Goal: Task Accomplishment & Management: Manage account settings

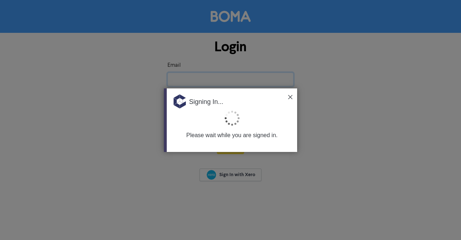
type input "[EMAIL_ADDRESS][DOMAIN_NAME]"
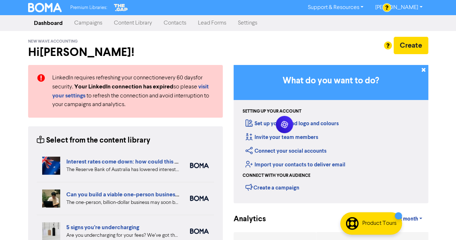
click at [174, 22] on link "Contacts" at bounding box center [175, 23] width 34 height 14
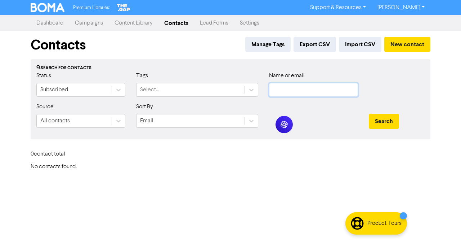
click at [281, 90] on input "text" at bounding box center [313, 90] width 89 height 14
paste input "[PERSON_NAME]"
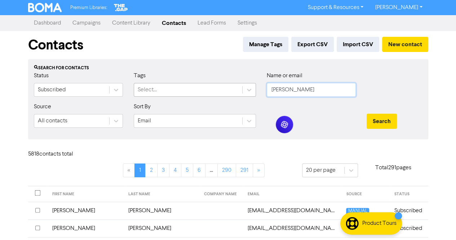
drag, startPoint x: 294, startPoint y: 90, endPoint x: 232, endPoint y: 85, distance: 62.3
click at [232, 85] on div "Status Subscribed Tags Select... Name or email [PERSON_NAME]" at bounding box center [227, 86] width 399 height 31
type input "[PERSON_NAME]"
click at [382, 120] on button "Search" at bounding box center [382, 121] width 30 height 15
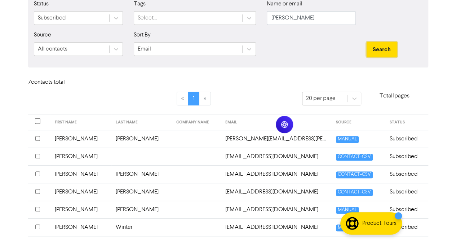
scroll to position [72, 0]
click at [115, 138] on td "[PERSON_NAME]" at bounding box center [141, 138] width 61 height 18
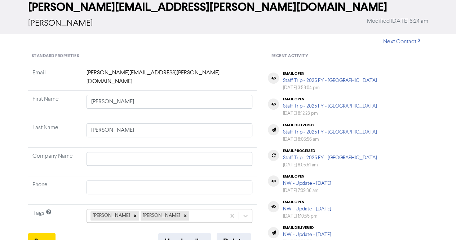
scroll to position [72, 0]
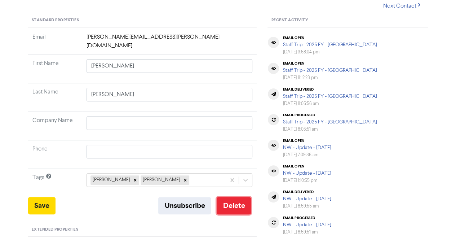
click at [226, 198] on button "Delete" at bounding box center [234, 205] width 34 height 17
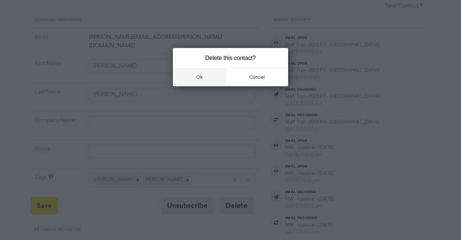
click at [194, 80] on button "ok" at bounding box center [199, 77] width 53 height 18
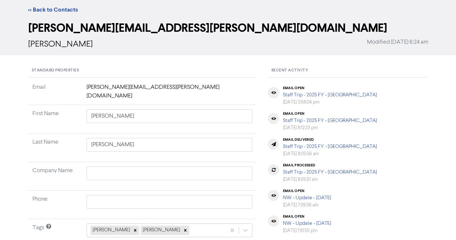
scroll to position [0, 0]
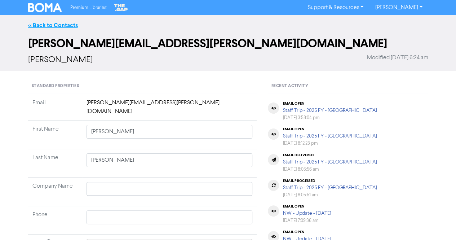
click at [50, 23] on link "<< Back to Contacts" at bounding box center [53, 25] width 50 height 7
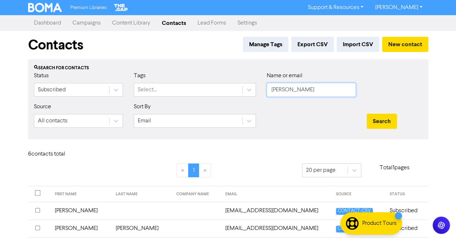
click at [300, 89] on input "[PERSON_NAME]" at bounding box center [311, 90] width 89 height 14
click at [301, 89] on input "[PERSON_NAME]" at bounding box center [311, 90] width 89 height 14
paste input "[PERSON_NAME][EMAIL_ADDRESS][DOMAIN_NAME]"
type input "[PERSON_NAME][EMAIL_ADDRESS][DOMAIN_NAME]"
click at [385, 122] on button "Search" at bounding box center [382, 121] width 30 height 15
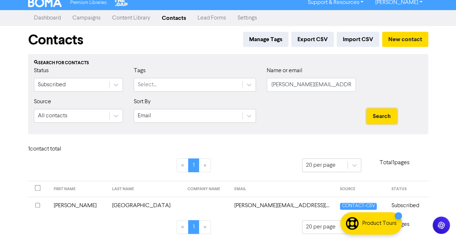
scroll to position [6, 0]
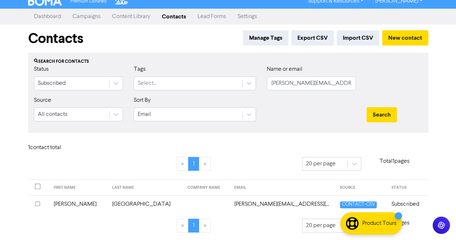
click at [119, 204] on td "[GEOGRAPHIC_DATA]" at bounding box center [146, 204] width 76 height 18
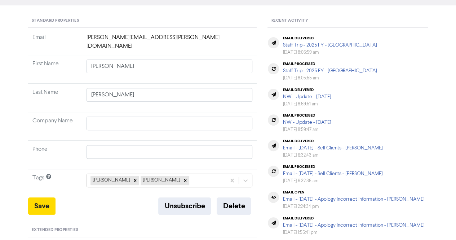
type input "[PERSON_NAME]"
type input "[GEOGRAPHIC_DATA]"
type input "409869685"
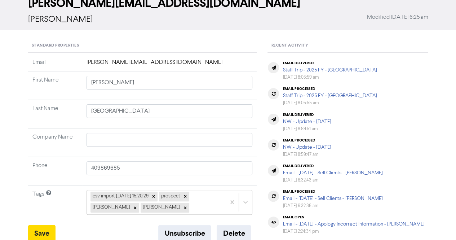
scroll to position [108, 0]
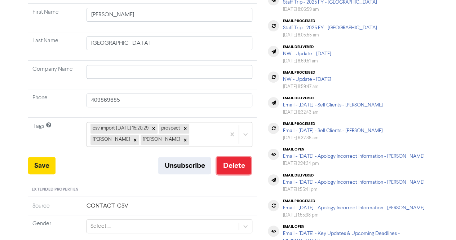
click at [239, 165] on button "Delete" at bounding box center [234, 165] width 34 height 17
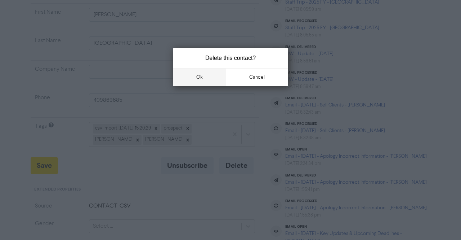
click at [200, 81] on button "ok" at bounding box center [199, 77] width 53 height 18
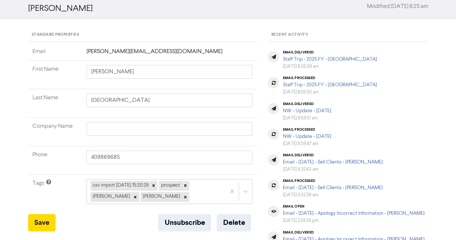
scroll to position [0, 0]
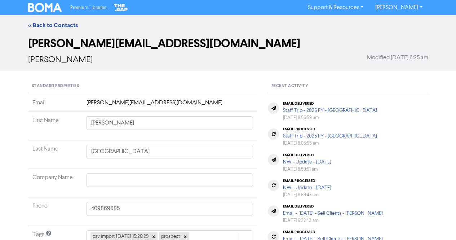
click at [47, 21] on div "<< Back to Contacts" at bounding box center [228, 25] width 411 height 9
click at [48, 24] on link "<< Back to Contacts" at bounding box center [53, 25] width 50 height 7
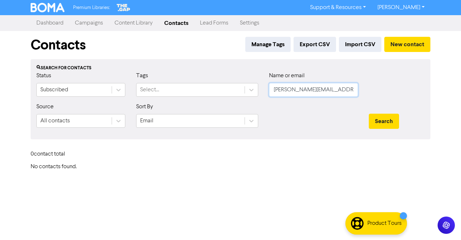
click at [336, 93] on input "[PERSON_NAME][EMAIL_ADDRESS][DOMAIN_NAME]" at bounding box center [313, 90] width 89 height 14
paste input "[PERSON_NAME]"
click at [381, 119] on button "Search" at bounding box center [384, 121] width 30 height 15
drag, startPoint x: 290, startPoint y: 90, endPoint x: 203, endPoint y: 87, distance: 86.9
click at [203, 87] on div "Status Subscribed Tags Select... Name or email [PERSON_NAME]" at bounding box center [230, 86] width 399 height 31
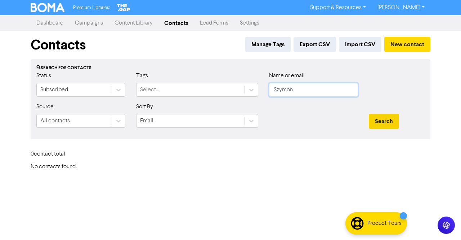
type input "Szymon"
drag, startPoint x: 379, startPoint y: 124, endPoint x: 377, endPoint y: 118, distance: 7.0
click at [378, 124] on button "Search" at bounding box center [384, 121] width 30 height 15
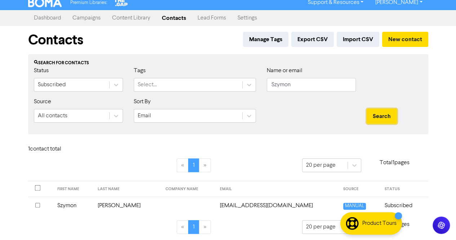
scroll to position [6, 0]
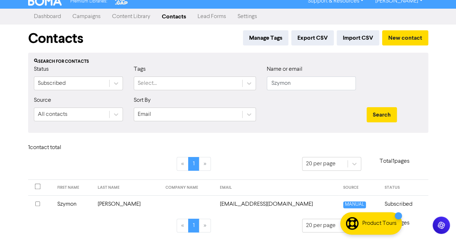
click at [106, 203] on td "[PERSON_NAME]" at bounding box center [127, 204] width 68 height 18
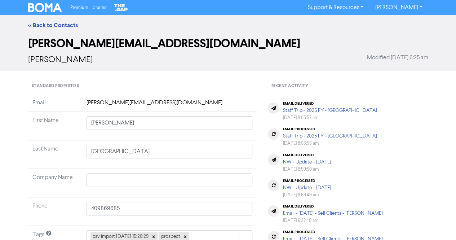
type input "Szymon"
type input "[PERSON_NAME]"
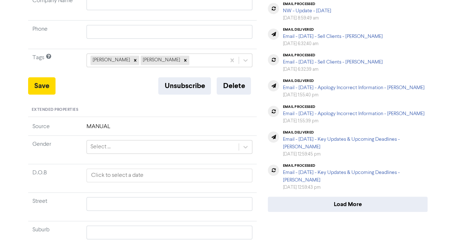
scroll to position [180, 0]
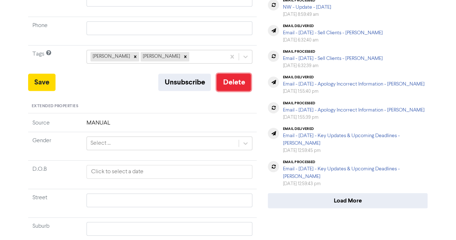
click at [232, 88] on button "Delete" at bounding box center [234, 82] width 34 height 17
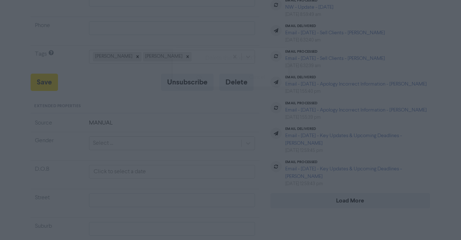
click at [200, 76] on button "ok" at bounding box center [199, 77] width 53 height 18
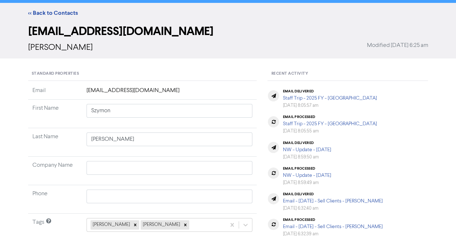
scroll to position [0, 0]
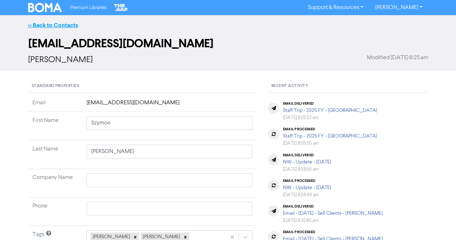
click at [45, 26] on link "<< Back to Contacts" at bounding box center [53, 25] width 50 height 7
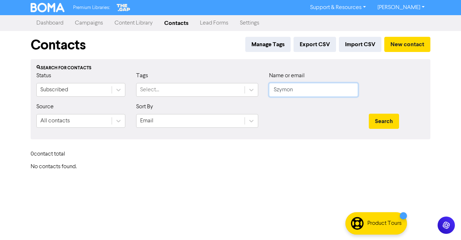
click at [308, 92] on input "Szymon" at bounding box center [313, 90] width 89 height 14
paste input "[EMAIL_ADDRESS][DOMAIN_NAME]"
type input "[EMAIL_ADDRESS][DOMAIN_NAME]"
click at [378, 116] on button "Search" at bounding box center [384, 121] width 30 height 15
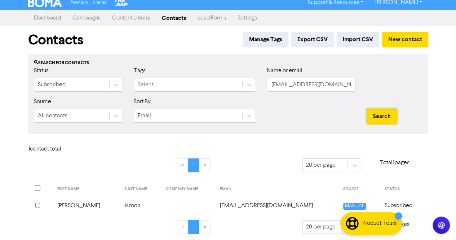
scroll to position [6, 0]
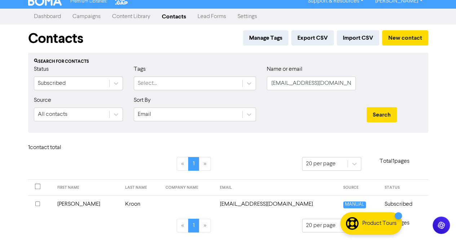
click at [121, 203] on td "Kroon" at bounding box center [141, 204] width 40 height 18
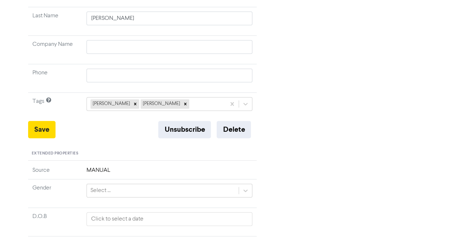
type input "[PERSON_NAME]"
type input "Kroon"
type input "0430 206 218"
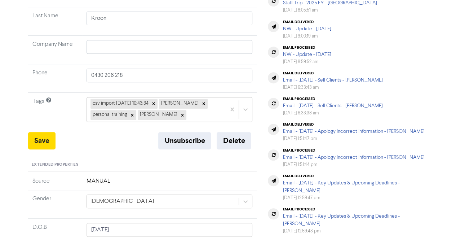
scroll to position [180, 0]
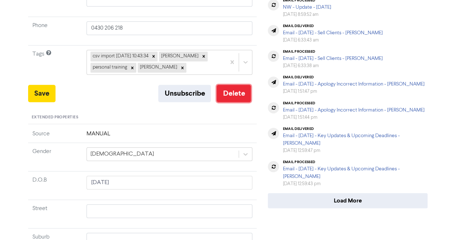
click at [231, 98] on button "Delete" at bounding box center [234, 93] width 34 height 17
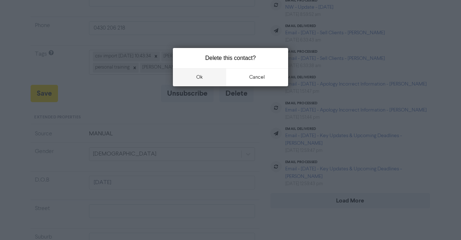
click at [204, 75] on button "ok" at bounding box center [199, 77] width 53 height 18
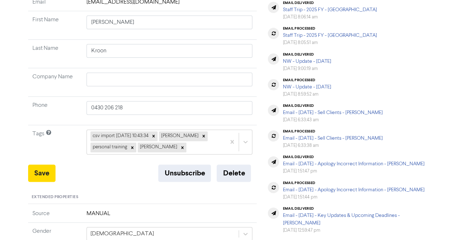
scroll to position [0, 0]
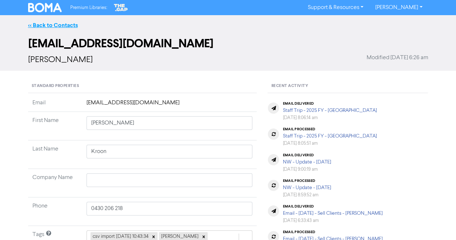
click at [43, 25] on link "<< Back to Contacts" at bounding box center [53, 25] width 50 height 7
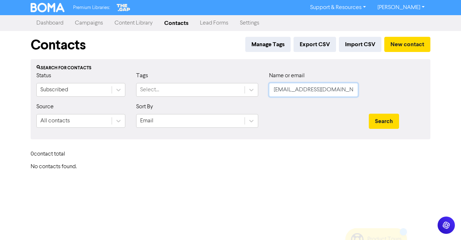
click at [352, 89] on input "[EMAIL_ADDRESS][DOMAIN_NAME]" at bounding box center [313, 90] width 89 height 14
paste input "usman.tahir@wellforia"
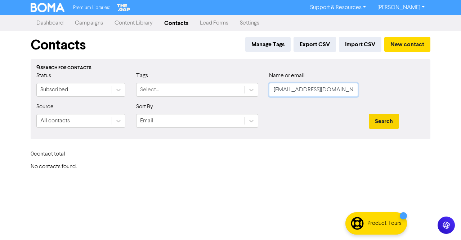
type input "[EMAIL_ADDRESS][DOMAIN_NAME]"
click at [375, 120] on button "Search" at bounding box center [384, 121] width 30 height 15
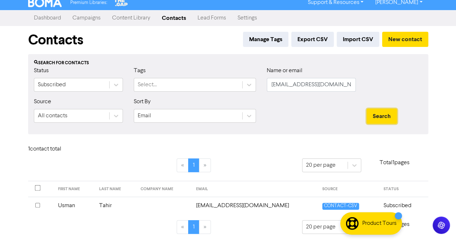
scroll to position [6, 0]
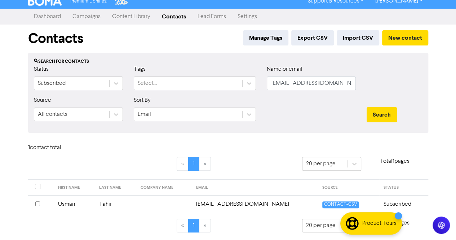
click at [130, 201] on td "Tahir" at bounding box center [115, 204] width 41 height 18
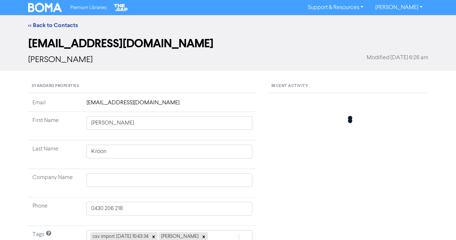
type input "Usman"
type input "Tahir"
type input "[PHONE_NUMBER]"
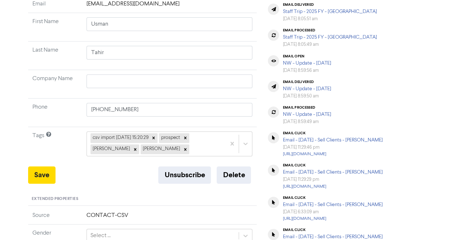
scroll to position [108, 0]
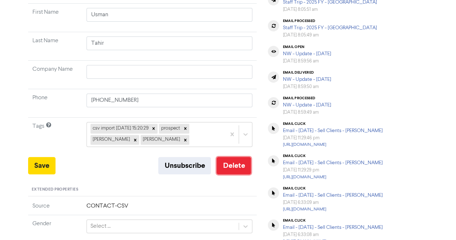
click at [236, 168] on button "Delete" at bounding box center [234, 165] width 34 height 17
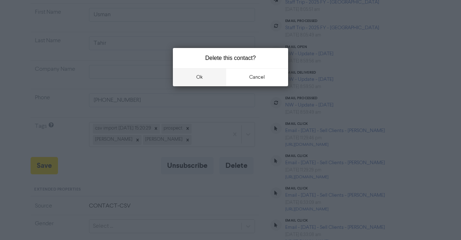
click at [205, 81] on button "ok" at bounding box center [199, 77] width 53 height 18
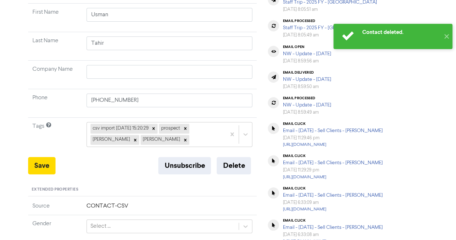
scroll to position [0, 0]
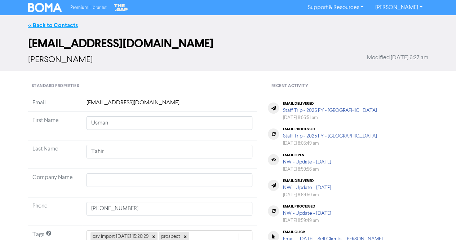
click at [48, 22] on link "<< Back to Contacts" at bounding box center [53, 25] width 50 height 7
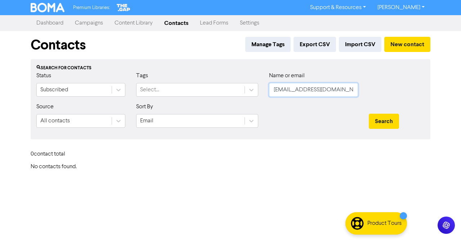
click at [347, 87] on input "[EMAIL_ADDRESS][DOMAIN_NAME]" at bounding box center [313, 90] width 89 height 14
paste input "[EMAIL_ADDRESS]"
type input "[EMAIL_ADDRESS][DOMAIN_NAME]"
click at [381, 120] on button "Search" at bounding box center [384, 121] width 30 height 15
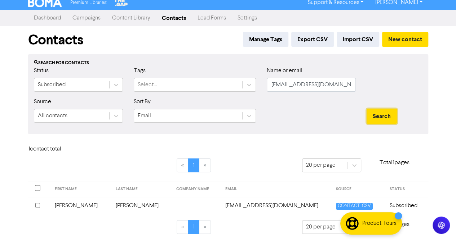
scroll to position [6, 0]
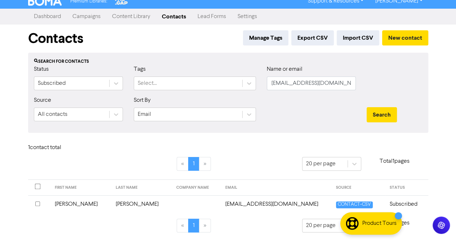
click at [115, 205] on td "[PERSON_NAME]" at bounding box center [141, 204] width 61 height 18
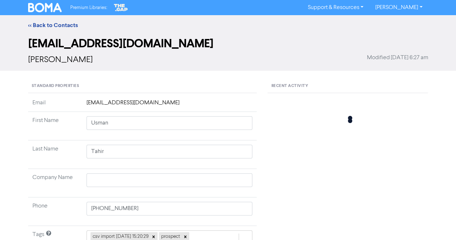
type input "[PERSON_NAME]"
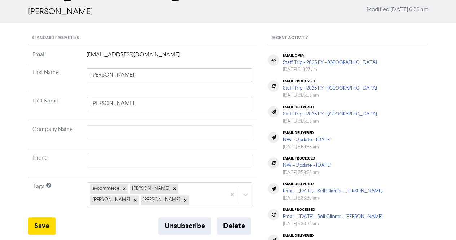
scroll to position [72, 0]
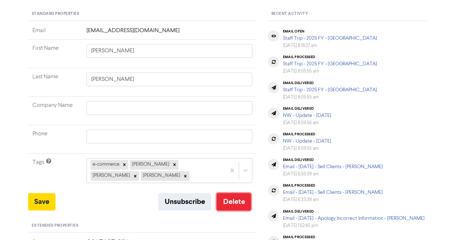
click at [230, 198] on button "Delete" at bounding box center [234, 201] width 34 height 17
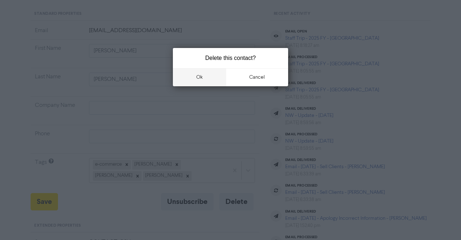
click at [200, 82] on button "ok" at bounding box center [199, 77] width 53 height 18
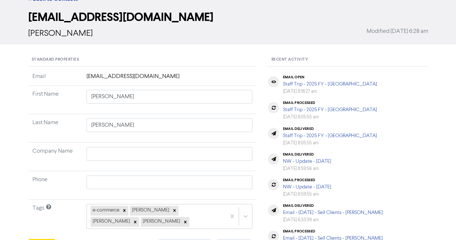
scroll to position [0, 0]
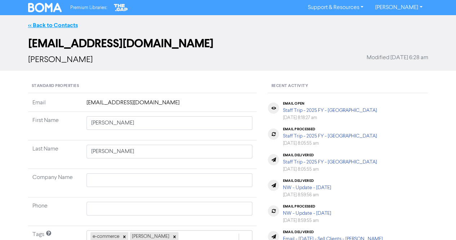
click at [51, 25] on link "<< Back to Contacts" at bounding box center [53, 25] width 50 height 7
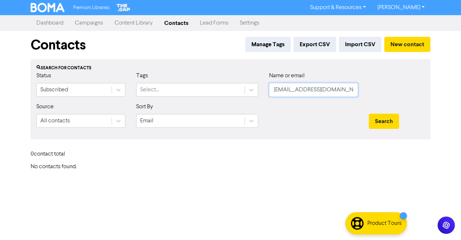
click at [346, 92] on input "[EMAIL_ADDRESS][DOMAIN_NAME]" at bounding box center [313, 90] width 89 height 14
paste input "[PERSON_NAME].[PERSON_NAME]"
type input "[PERSON_NAME][EMAIL_ADDRESS][PERSON_NAME][DOMAIN_NAME]"
click at [398, 121] on button "Search" at bounding box center [384, 121] width 30 height 15
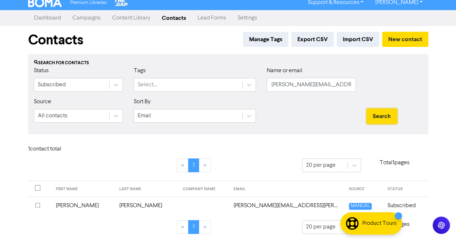
scroll to position [6, 0]
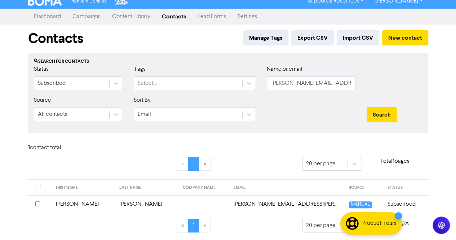
click at [137, 204] on td "[PERSON_NAME]" at bounding box center [146, 204] width 63 height 18
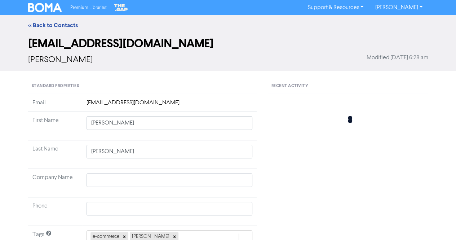
type input "[PERSON_NAME]"
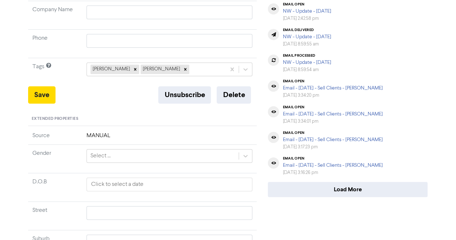
scroll to position [180, 0]
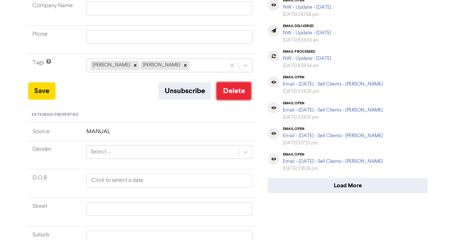
click at [233, 82] on button "Delete" at bounding box center [234, 90] width 34 height 17
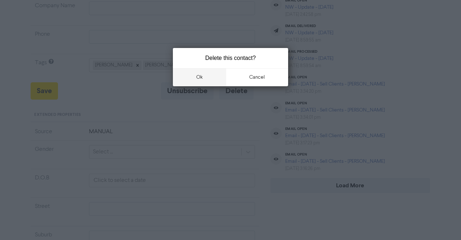
drag, startPoint x: 199, startPoint y: 81, endPoint x: 210, endPoint y: 80, distance: 11.6
click at [199, 81] on button "ok" at bounding box center [199, 77] width 53 height 18
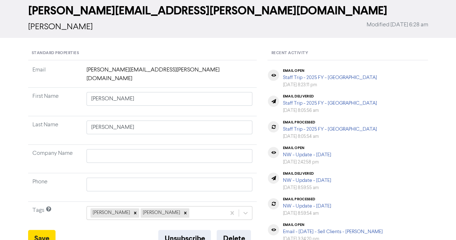
scroll to position [0, 0]
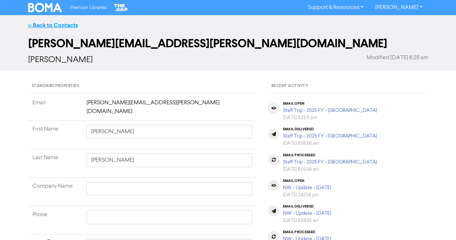
click at [52, 23] on link "<< Back to Contacts" at bounding box center [53, 25] width 50 height 7
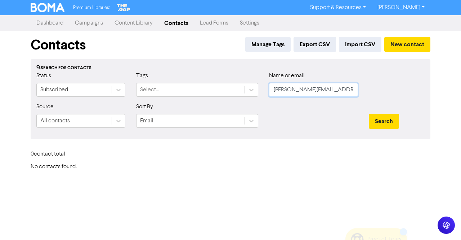
click at [346, 92] on input "[PERSON_NAME][EMAIL_ADDRESS][PERSON_NAME][DOMAIN_NAME]" at bounding box center [313, 90] width 89 height 14
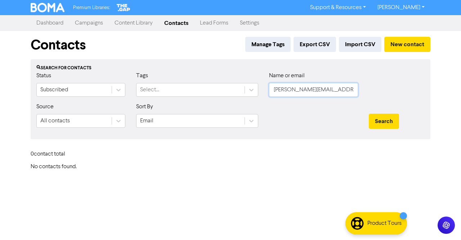
paste input "kirrathomas27"
type input "[EMAIL_ADDRESS][DOMAIN_NAME]"
click at [386, 120] on button "Search" at bounding box center [384, 121] width 30 height 15
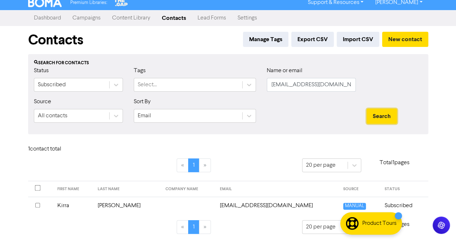
scroll to position [6, 0]
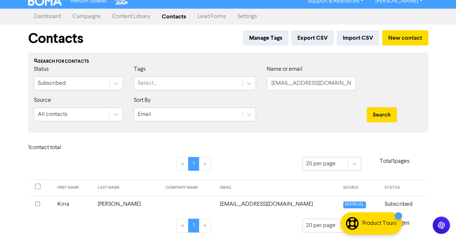
click at [124, 205] on td "[PERSON_NAME]" at bounding box center [127, 204] width 68 height 18
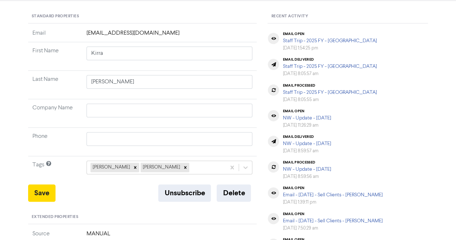
scroll to position [72, 0]
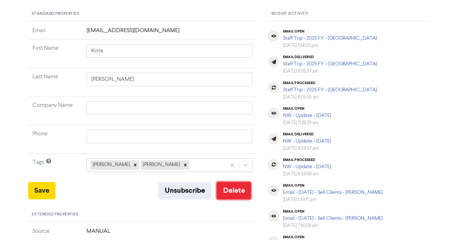
click at [231, 185] on button "Delete" at bounding box center [234, 190] width 34 height 17
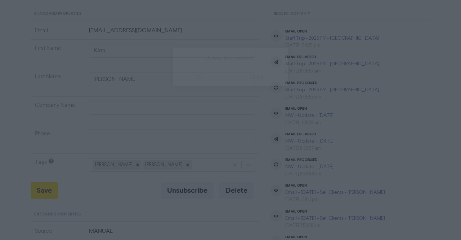
click at [197, 81] on button "ok" at bounding box center [199, 77] width 53 height 18
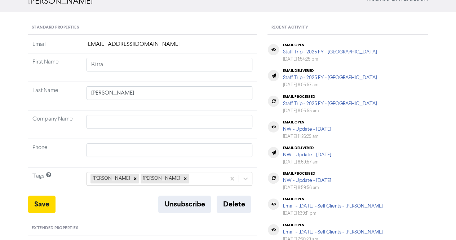
scroll to position [0, 0]
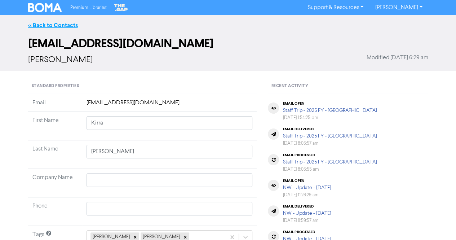
click at [52, 24] on link "<< Back to Contacts" at bounding box center [53, 25] width 50 height 7
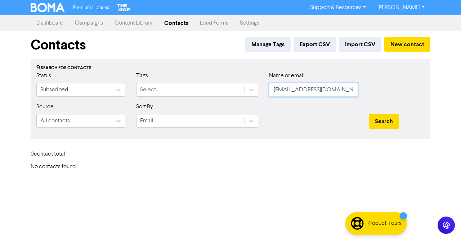
click at [346, 88] on input "[EMAIL_ADDRESS][DOMAIN_NAME]" at bounding box center [313, 90] width 89 height 14
click at [338, 88] on input "[EMAIL_ADDRESS][DOMAIN_NAME]" at bounding box center [313, 90] width 89 height 14
paste input "jasonp.29.09"
click at [390, 121] on button "Search" at bounding box center [384, 121] width 30 height 15
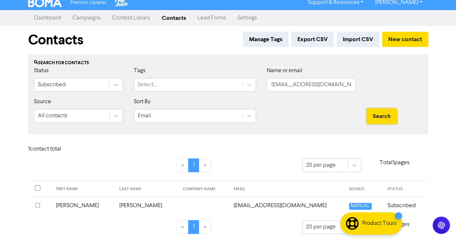
scroll to position [6, 0]
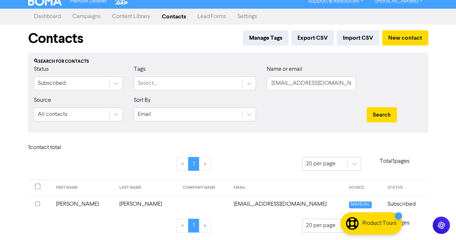
click at [120, 204] on td "[PERSON_NAME]" at bounding box center [146, 204] width 63 height 18
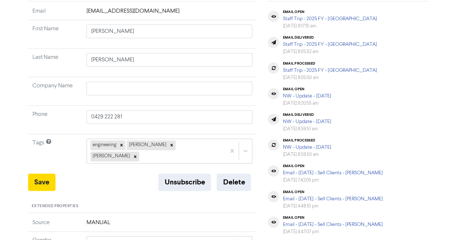
scroll to position [144, 0]
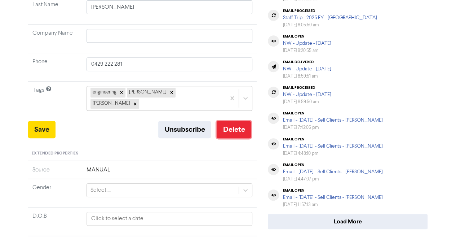
click at [235, 121] on button "Delete" at bounding box center [234, 129] width 34 height 17
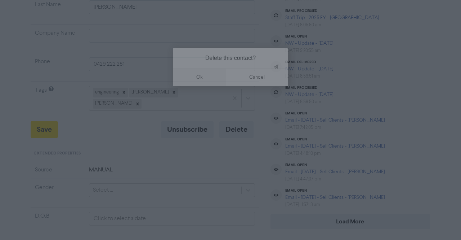
click at [197, 76] on button "ok" at bounding box center [199, 77] width 53 height 18
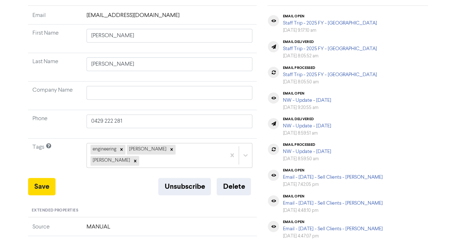
scroll to position [0, 0]
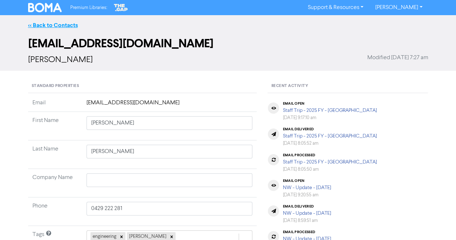
click at [39, 23] on link "<< Back to Contacts" at bounding box center [53, 25] width 50 height 7
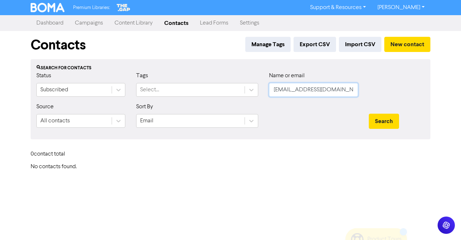
click at [343, 88] on input "[EMAIL_ADDRESS][DOMAIN_NAME]" at bounding box center [313, 90] width 89 height 14
paste input "[EMAIL_ADDRESS]"
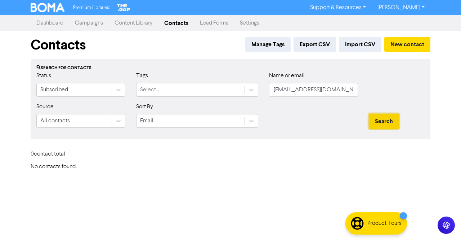
click at [372, 118] on button "Search" at bounding box center [384, 121] width 30 height 15
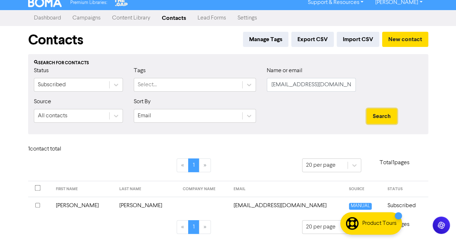
scroll to position [6, 0]
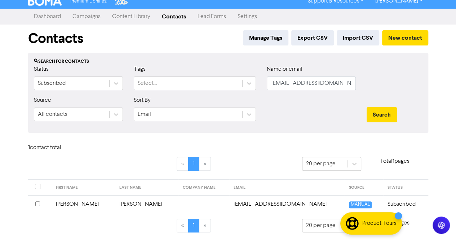
click at [129, 204] on td "[PERSON_NAME]" at bounding box center [146, 204] width 63 height 18
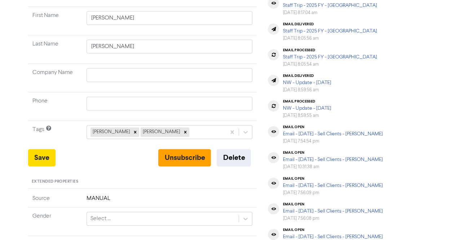
scroll to position [108, 0]
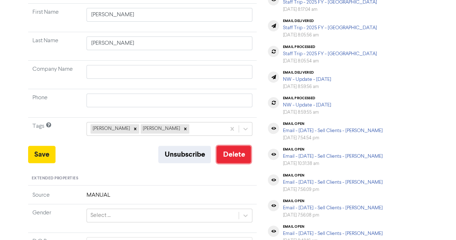
click at [226, 155] on button "Delete" at bounding box center [234, 154] width 34 height 17
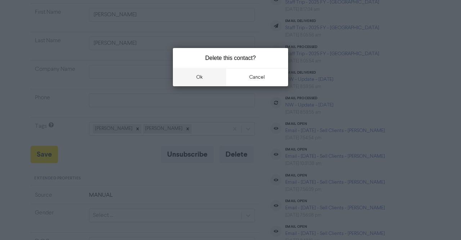
click at [200, 81] on button "ok" at bounding box center [199, 77] width 53 height 18
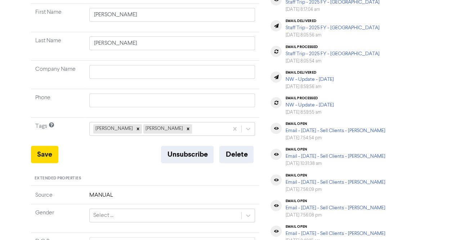
scroll to position [0, 0]
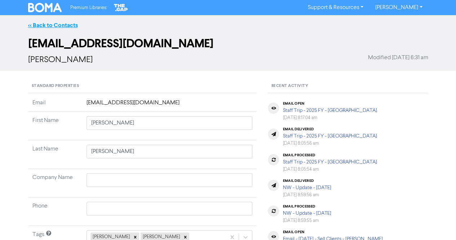
click at [48, 24] on link "<< Back to Contacts" at bounding box center [53, 25] width 50 height 7
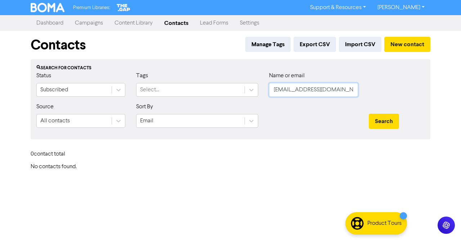
click at [346, 90] on input "[EMAIL_ADDRESS][DOMAIN_NAME]" at bounding box center [313, 90] width 89 height 14
paste input "[EMAIL_ADDRESS]"
click at [384, 121] on button "Search" at bounding box center [384, 121] width 30 height 15
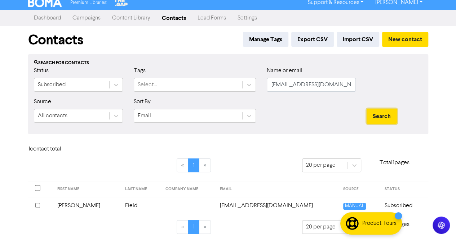
scroll to position [6, 0]
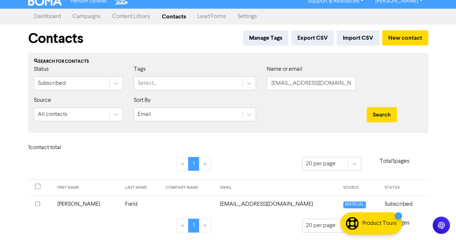
click at [121, 205] on td "Field" at bounding box center [141, 204] width 40 height 18
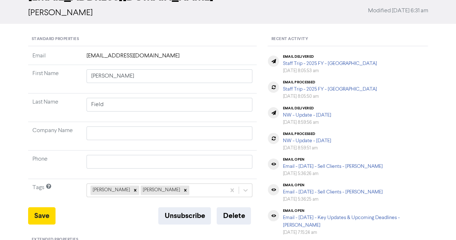
scroll to position [108, 0]
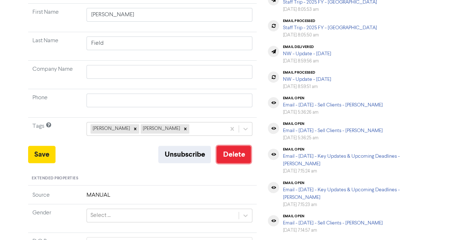
click at [240, 154] on button "Delete" at bounding box center [234, 154] width 34 height 17
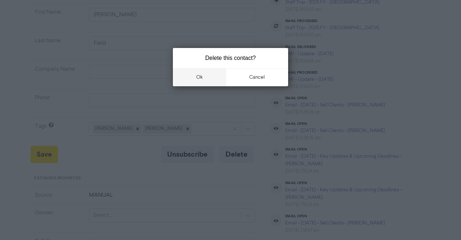
click at [205, 77] on button "ok" at bounding box center [199, 77] width 53 height 18
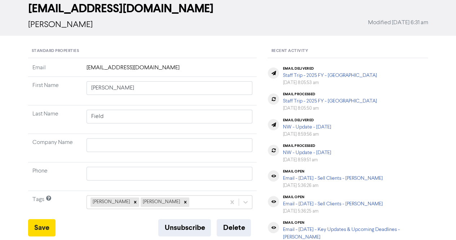
scroll to position [0, 0]
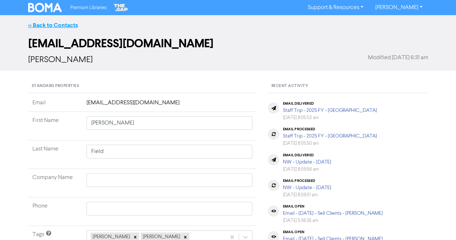
click at [59, 27] on link "<< Back to Contacts" at bounding box center [53, 25] width 50 height 7
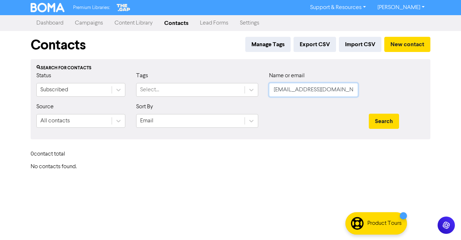
click at [339, 87] on input "[EMAIL_ADDRESS][DOMAIN_NAME]" at bounding box center [313, 90] width 89 height 14
paste input "jakebclark3@g"
click at [370, 119] on button "Search" at bounding box center [384, 121] width 30 height 15
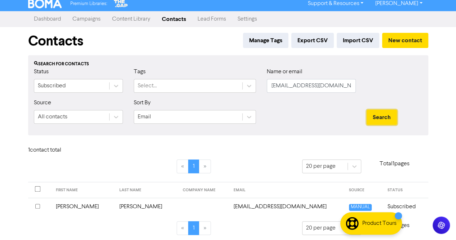
scroll to position [6, 0]
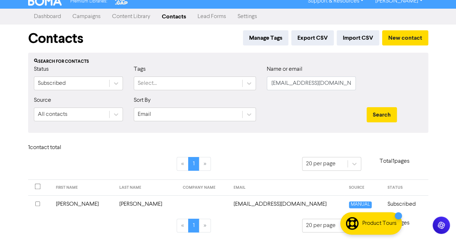
click at [117, 203] on td "[PERSON_NAME]" at bounding box center [146, 204] width 63 height 18
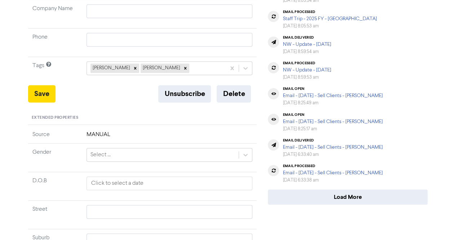
scroll to position [180, 0]
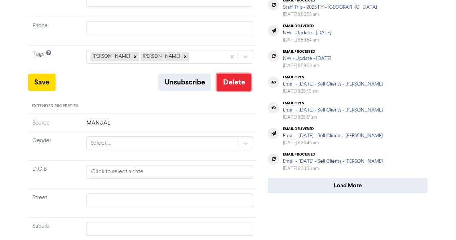
click at [232, 88] on button "Delete" at bounding box center [234, 82] width 34 height 17
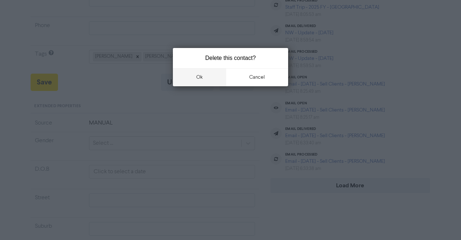
click at [197, 80] on button "ok" at bounding box center [199, 77] width 53 height 18
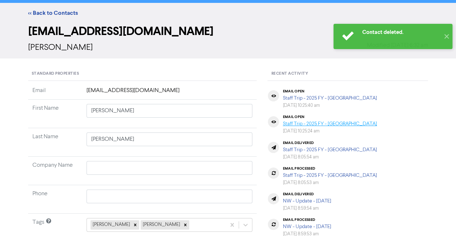
scroll to position [0, 0]
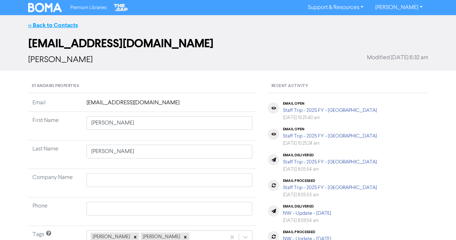
click at [46, 24] on link "<< Back to Contacts" at bounding box center [53, 25] width 50 height 7
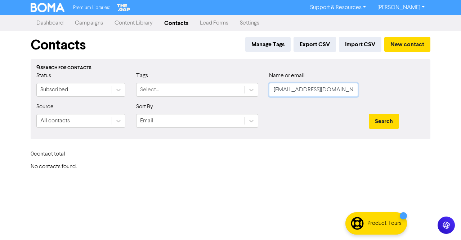
click at [338, 89] on input "[EMAIL_ADDRESS][DOMAIN_NAME]" at bounding box center [313, 90] width 89 height 14
paste input "ohn@escalateagency"
click at [379, 116] on button "Search" at bounding box center [384, 121] width 30 height 15
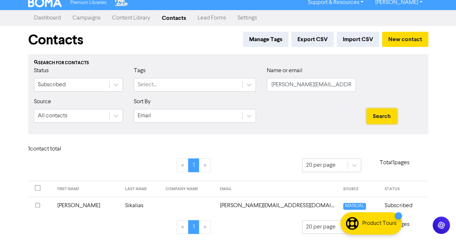
scroll to position [6, 0]
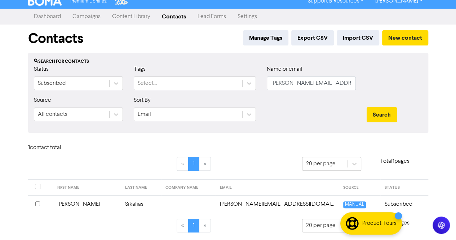
click at [121, 203] on td "Sikalias" at bounding box center [141, 204] width 40 height 18
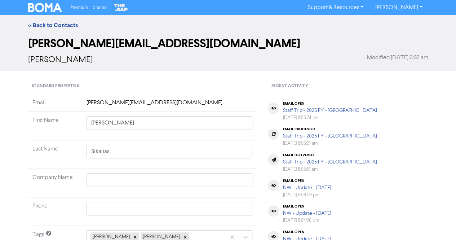
scroll to position [144, 0]
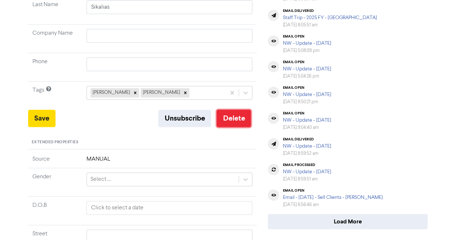
click at [229, 122] on button "Delete" at bounding box center [234, 118] width 34 height 17
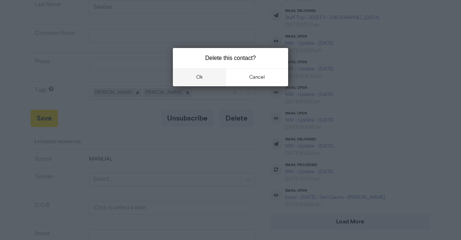
click at [201, 78] on button "ok" at bounding box center [199, 77] width 53 height 18
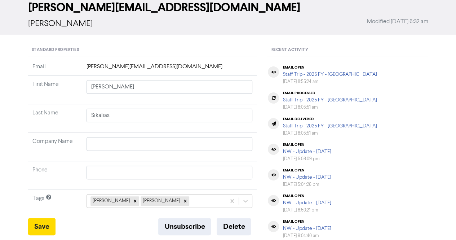
scroll to position [0, 0]
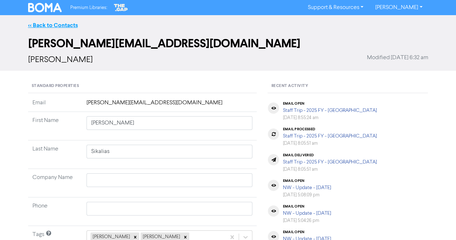
click at [47, 26] on link "<< Back to Contacts" at bounding box center [53, 25] width 50 height 7
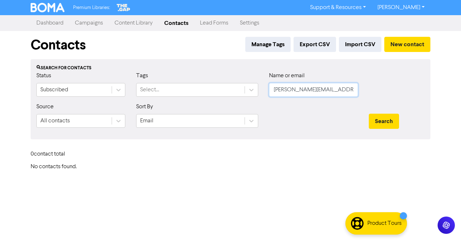
click at [348, 91] on input "[PERSON_NAME][EMAIL_ADDRESS][DOMAIN_NAME]" at bounding box center [313, 90] width 89 height 14
paste input "[EMAIL_ADDRESS]"
click at [380, 116] on button "Search" at bounding box center [384, 121] width 30 height 15
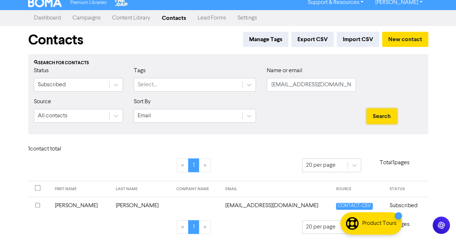
scroll to position [6, 0]
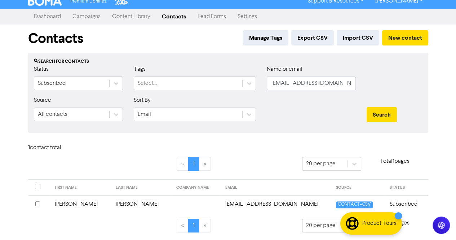
click at [111, 203] on td "[PERSON_NAME]" at bounding box center [141, 204] width 61 height 18
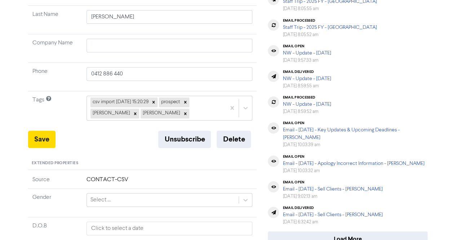
scroll to position [144, 0]
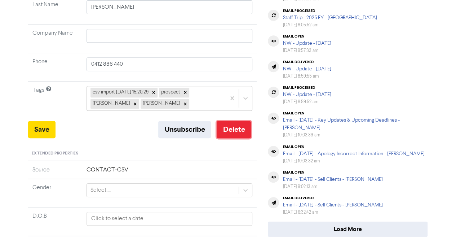
click at [242, 129] on button "Delete" at bounding box center [234, 129] width 34 height 17
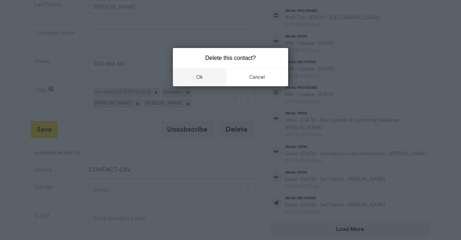
click at [200, 80] on button "ok" at bounding box center [199, 77] width 53 height 18
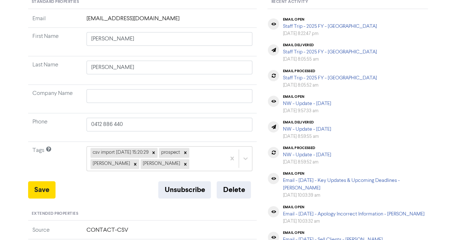
scroll to position [0, 0]
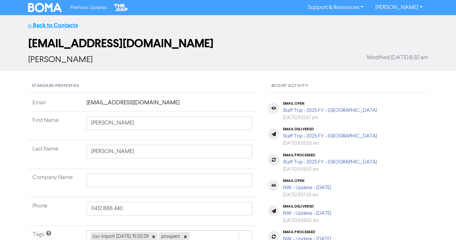
click at [42, 24] on link "<< Back to Contacts" at bounding box center [53, 25] width 50 height 7
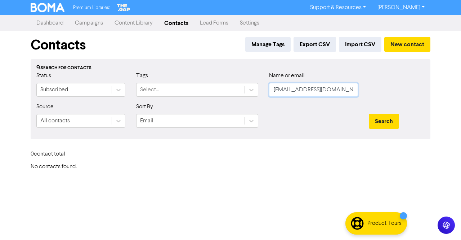
click at [351, 92] on input "[EMAIL_ADDRESS][DOMAIN_NAME]" at bounding box center [313, 90] width 89 height 14
paste input "[EMAIL_ADDRESS][DOMAIN_NAME]"
click at [378, 116] on button "Search" at bounding box center [384, 121] width 30 height 15
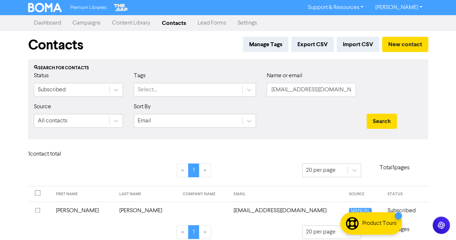
click at [151, 209] on td "[PERSON_NAME]" at bounding box center [146, 210] width 63 height 18
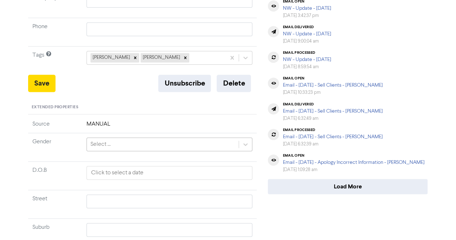
scroll to position [180, 0]
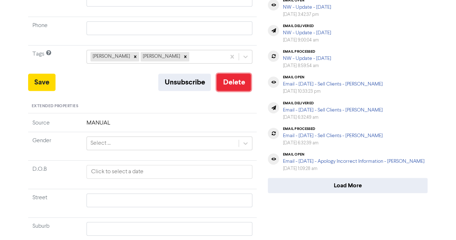
click at [236, 85] on button "Delete" at bounding box center [234, 82] width 34 height 17
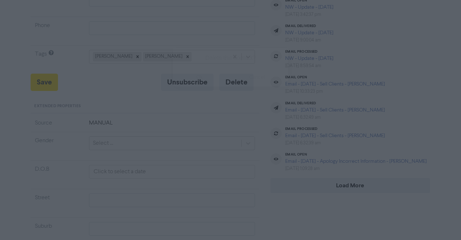
click at [208, 78] on button "ok" at bounding box center [199, 77] width 53 height 18
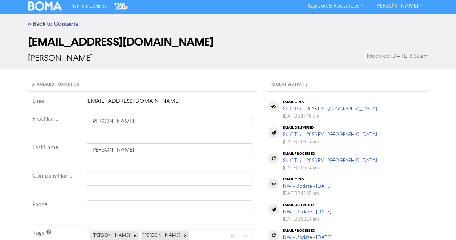
scroll to position [0, 0]
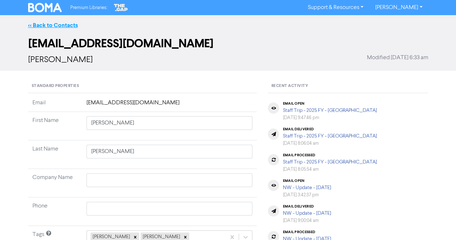
click at [41, 23] on link "<< Back to Contacts" at bounding box center [53, 25] width 50 height 7
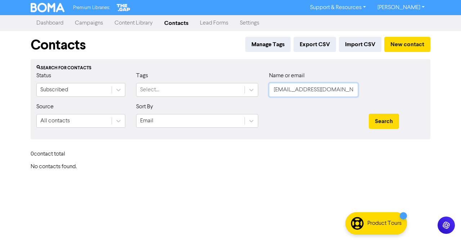
click at [343, 89] on input "[EMAIL_ADDRESS][DOMAIN_NAME]" at bounding box center [313, 90] width 89 height 14
click at [336, 90] on input "V" at bounding box center [313, 90] width 89 height 14
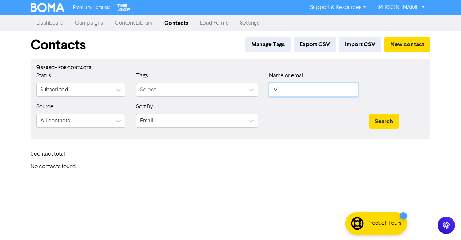
paste input "[EMAIL_ADDRESS][DOMAIN_NAME]"
click at [381, 119] on button "Search" at bounding box center [384, 121] width 30 height 15
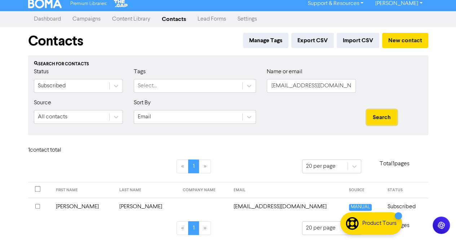
scroll to position [6, 0]
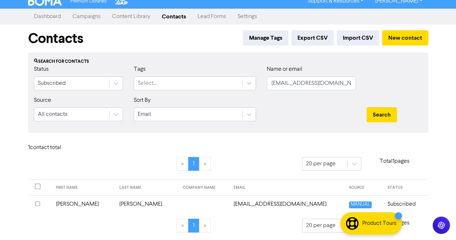
click at [115, 203] on td "[PERSON_NAME]" at bounding box center [146, 204] width 63 height 18
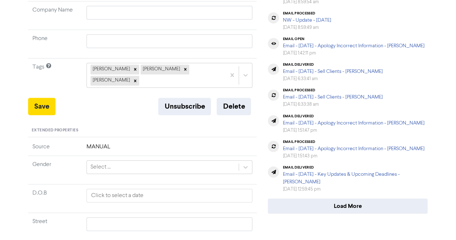
scroll to position [180, 0]
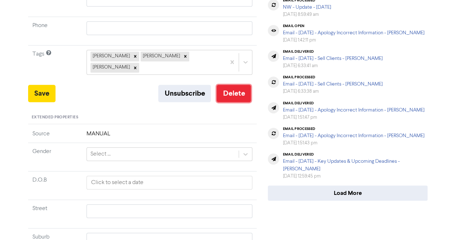
click at [239, 85] on button "Delete" at bounding box center [234, 93] width 34 height 17
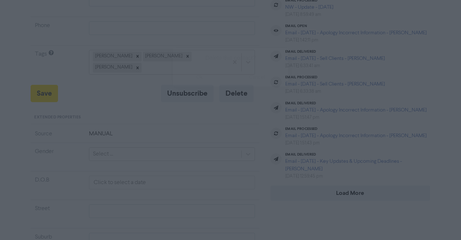
click at [203, 80] on button "ok" at bounding box center [199, 77] width 53 height 18
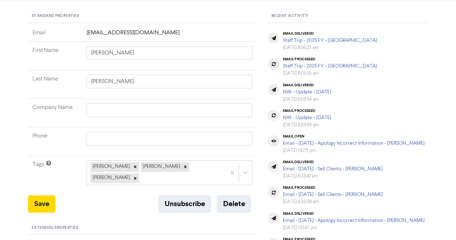
scroll to position [0, 0]
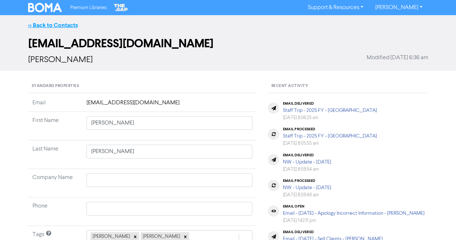
click at [52, 25] on link "<< Back to Contacts" at bounding box center [53, 25] width 50 height 7
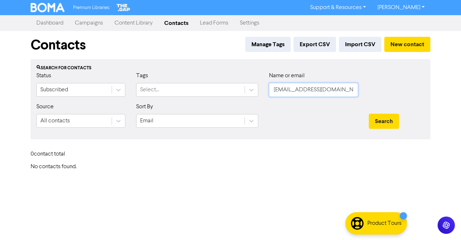
click at [316, 88] on input "[EMAIL_ADDRESS][DOMAIN_NAME]" at bounding box center [313, 90] width 89 height 14
paste input "hi@freecskincare"
click at [386, 120] on button "Search" at bounding box center [384, 121] width 30 height 15
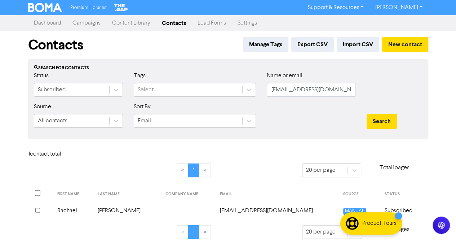
click at [117, 208] on td "[PERSON_NAME]" at bounding box center [127, 210] width 68 height 18
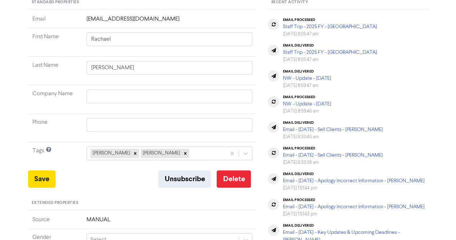
scroll to position [108, 0]
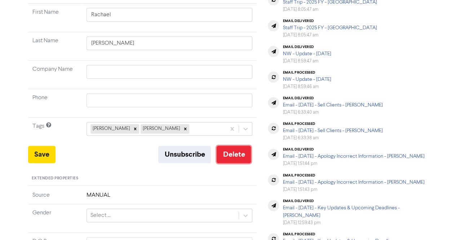
click at [236, 155] on button "Delete" at bounding box center [234, 154] width 34 height 17
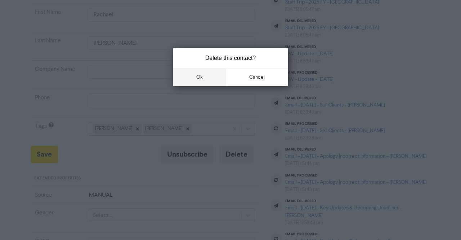
click at [208, 74] on button "ok" at bounding box center [199, 77] width 53 height 18
